Goal: Transaction & Acquisition: Purchase product/service

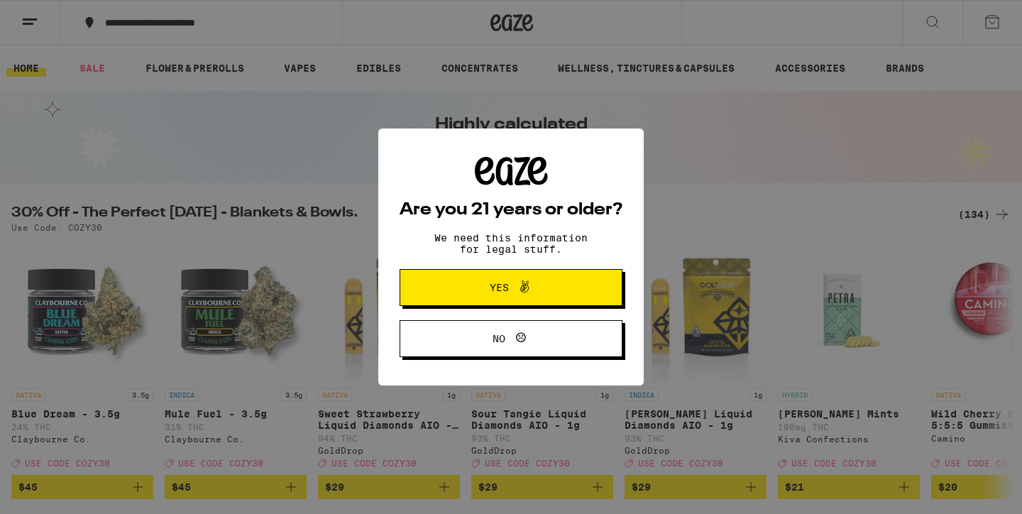
click at [530, 287] on icon at bounding box center [524, 286] width 17 height 17
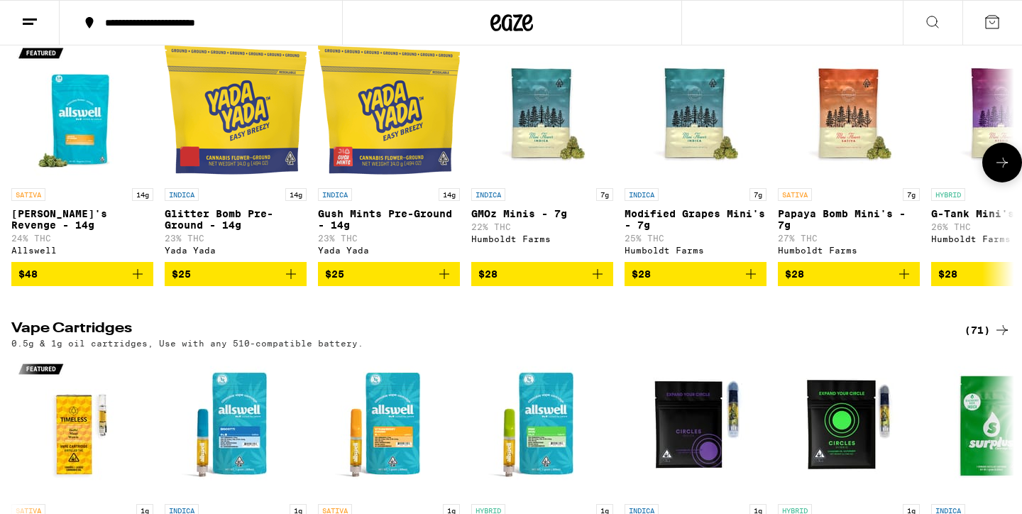
scroll to position [1677, 0]
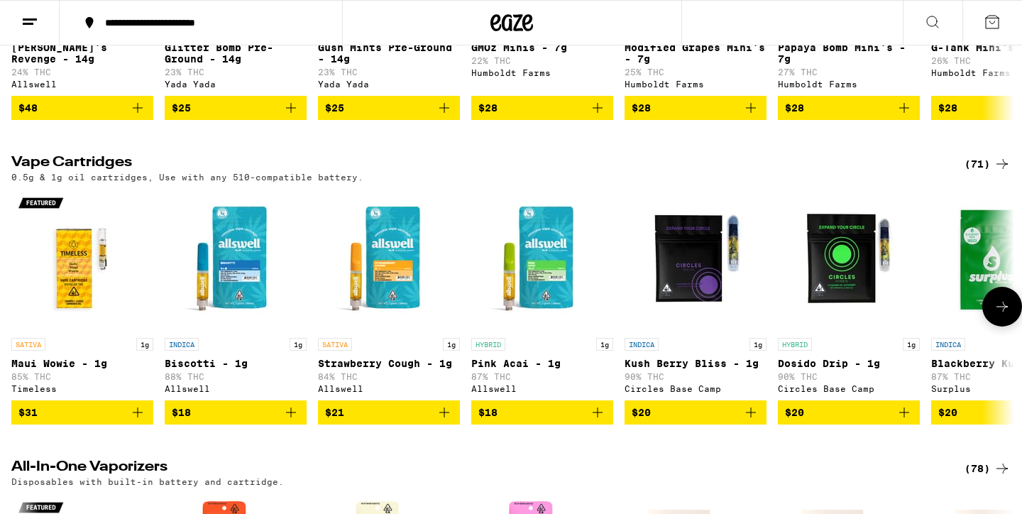
click at [633, 350] on p "INDICA" at bounding box center [641, 344] width 34 height 13
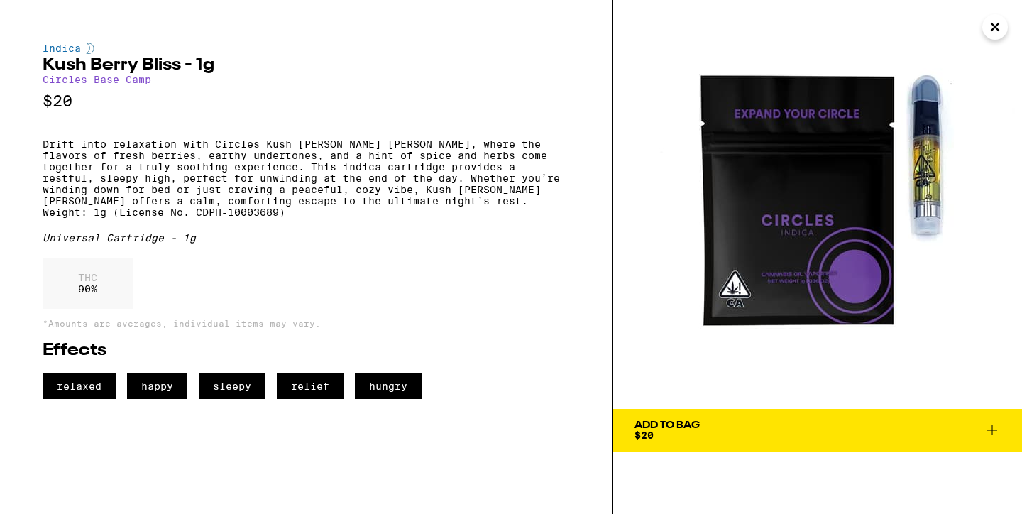
click at [995, 28] on icon "Close" at bounding box center [994, 26] width 7 height 7
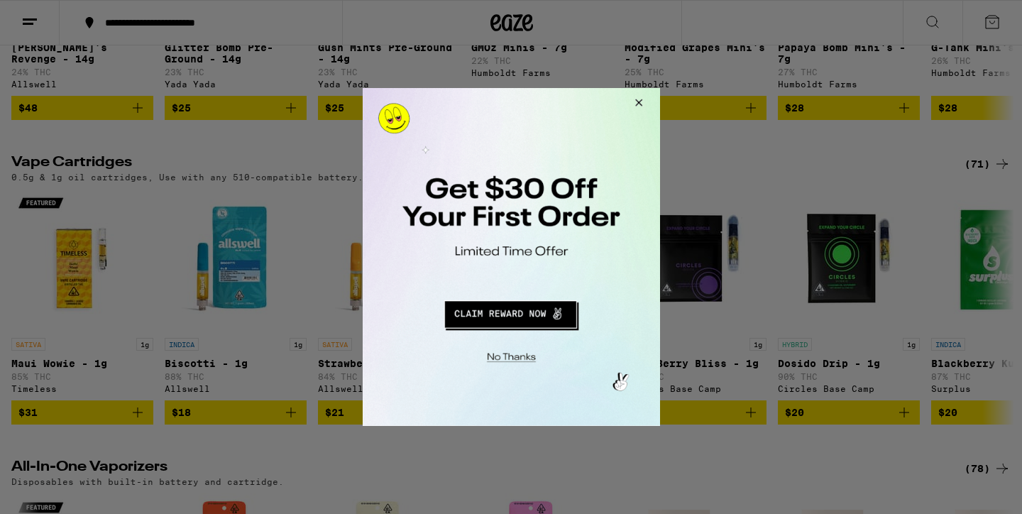
click at [640, 101] on button "Close Modal" at bounding box center [635, 105] width 38 height 34
